Goal: Find specific page/section: Find specific page/section

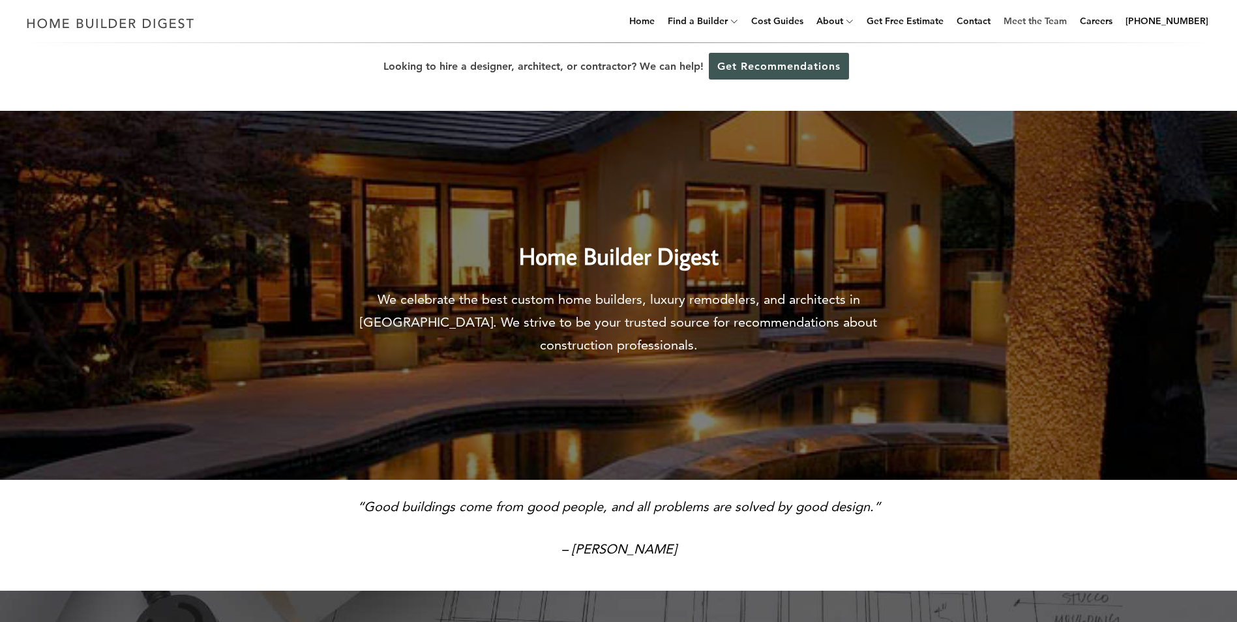
click at [1065, 17] on link "Meet the Team" at bounding box center [1035, 21] width 74 height 42
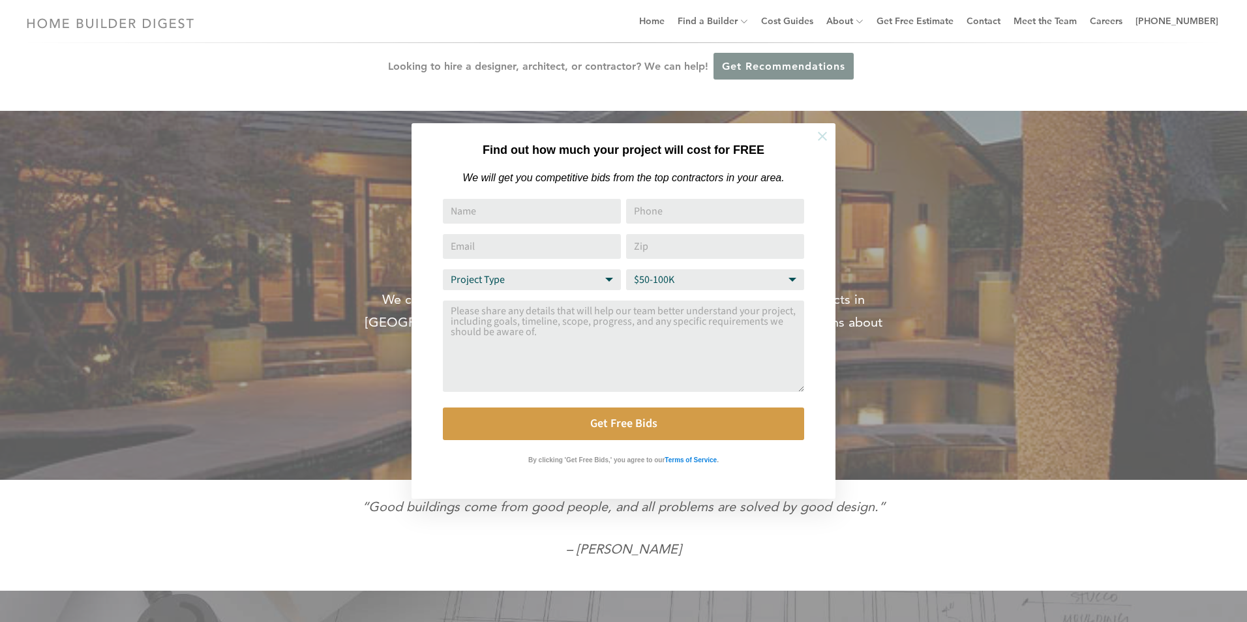
click at [824, 124] on button at bounding box center [823, 136] width 46 height 46
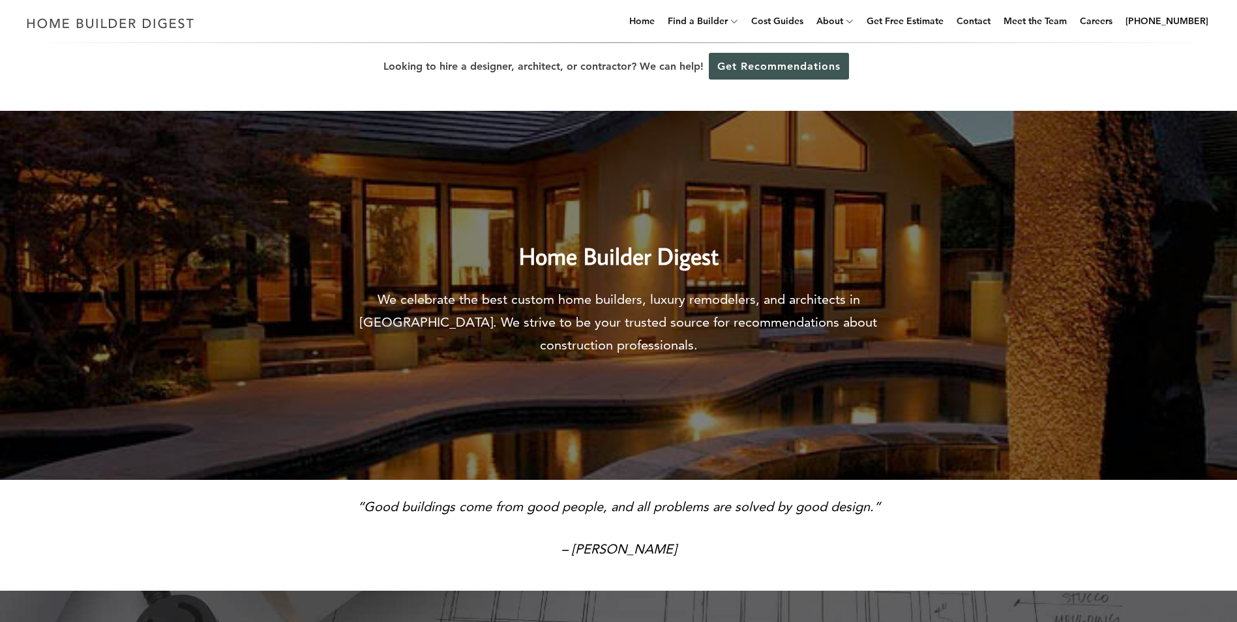
click at [1176, 72] on div "Looking to hire a designer, architect, or contractor? We can help! Get Recommen…" at bounding box center [618, 66] width 1237 height 47
click at [1090, 360] on img at bounding box center [618, 295] width 1237 height 369
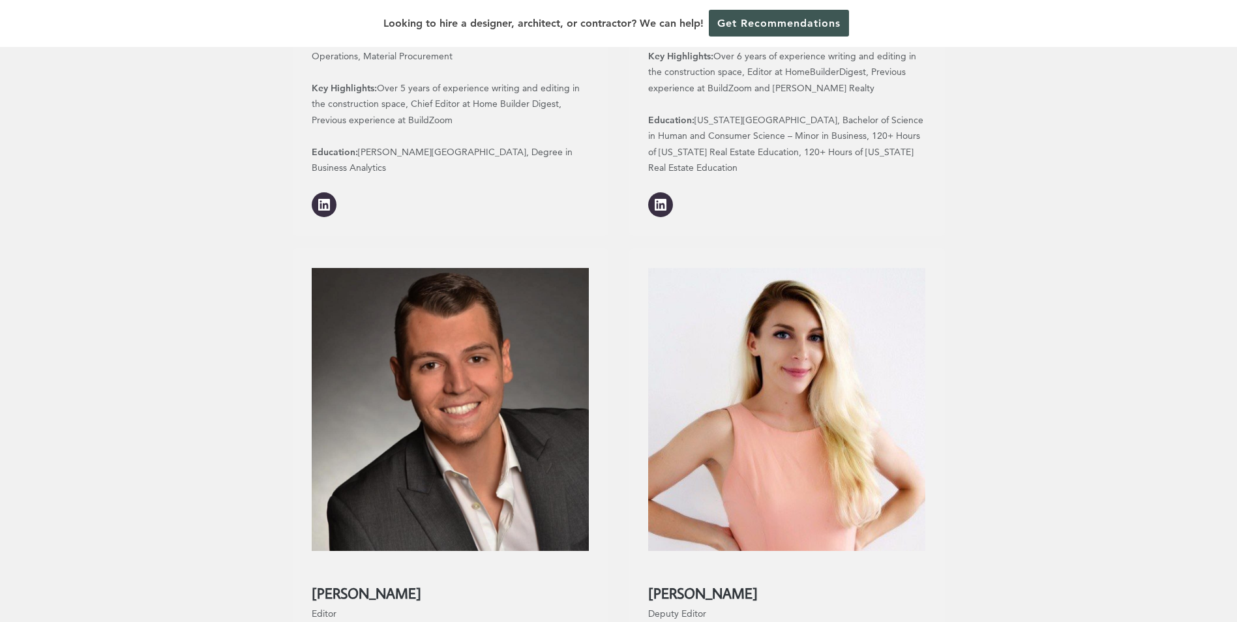
scroll to position [1043, 0]
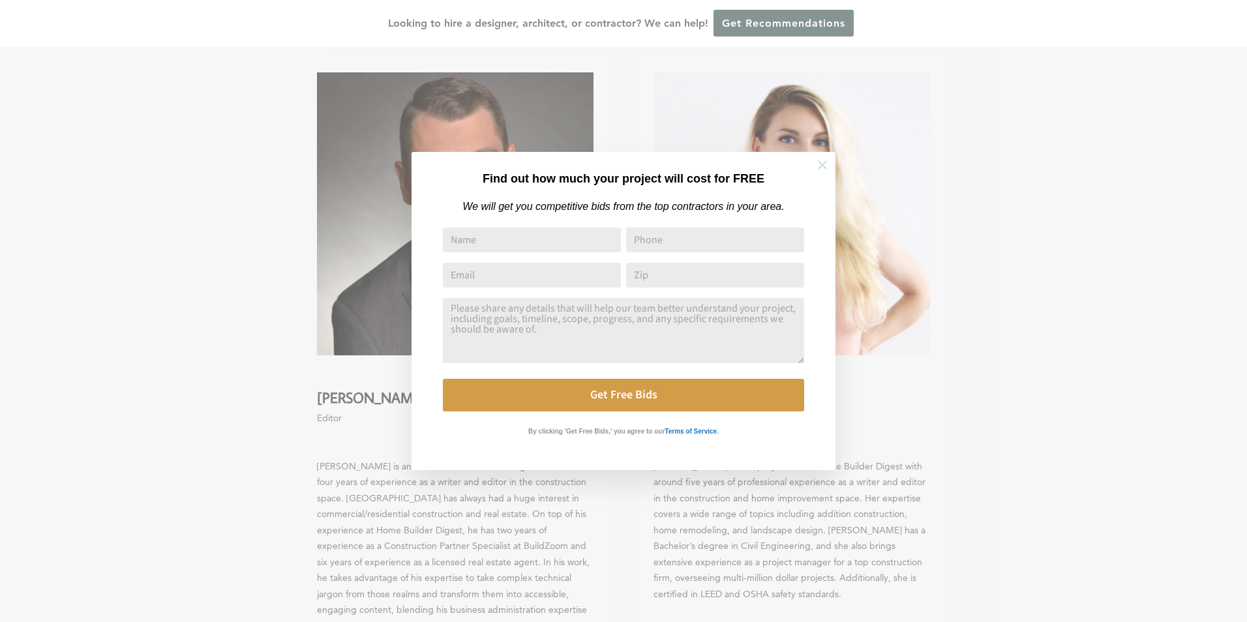
click at [824, 160] on icon at bounding box center [822, 165] width 14 height 14
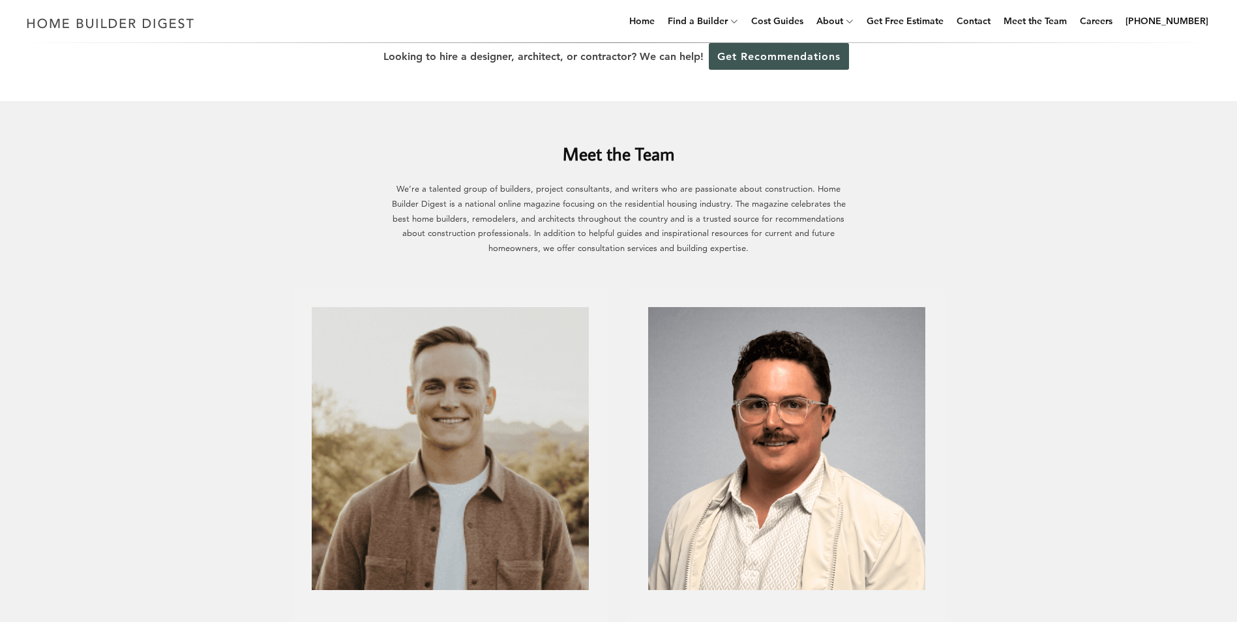
scroll to position [0, 0]
